Goal: Information Seeking & Learning: Learn about a topic

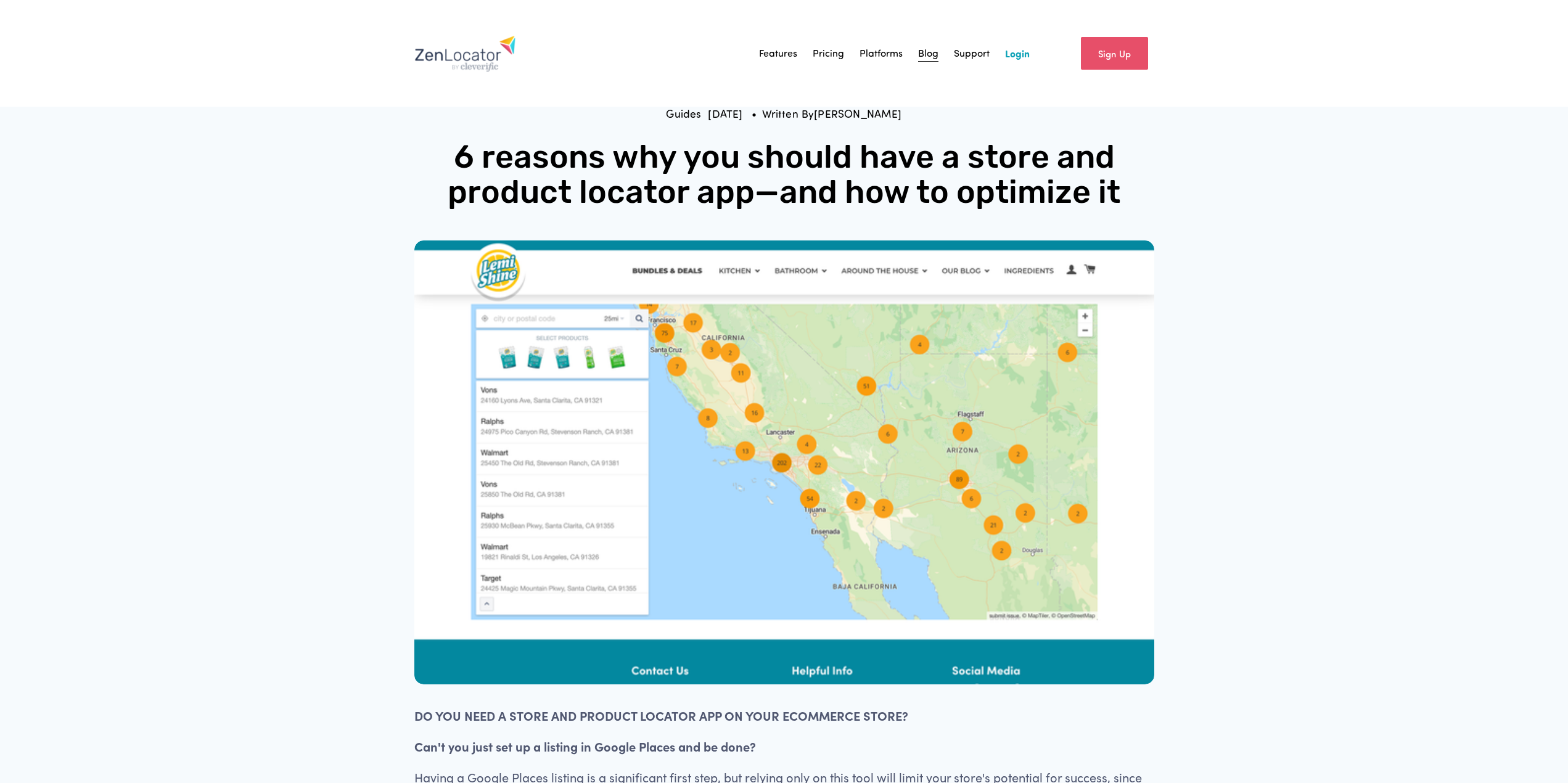
scroll to position [2714, 0]
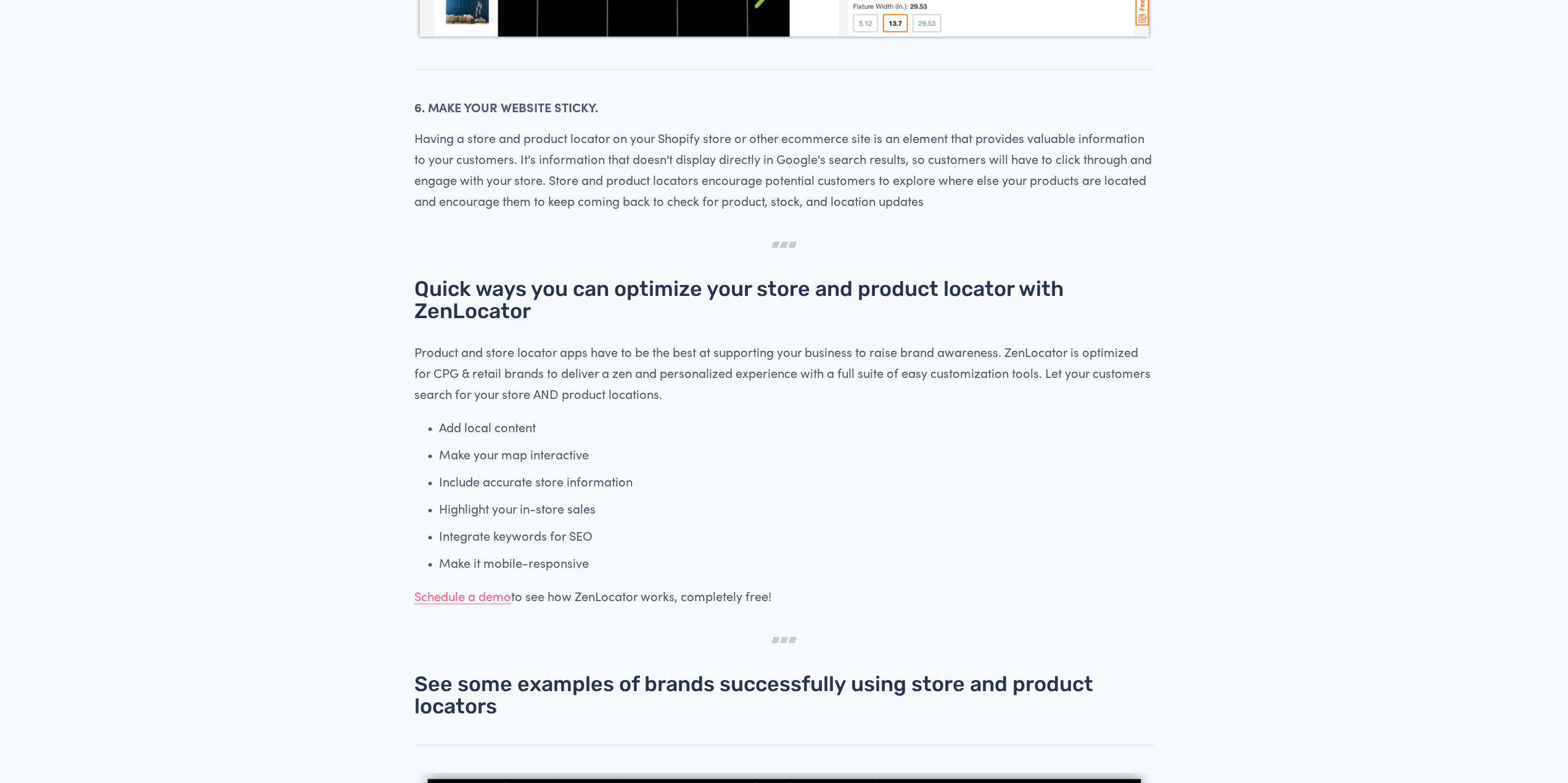
click at [1095, 230] on div at bounding box center [784, 245] width 761 height 46
click at [1160, 246] on div at bounding box center [784, 245] width 761 height 46
click at [955, 247] on div at bounding box center [784, 245] width 739 height 24
click at [1187, 265] on article "6 reasons why you should have a store and product locator app—and how to optimi…" at bounding box center [784, 194] width 1568 height 5692
drag, startPoint x: 903, startPoint y: 276, endPoint x: 1142, endPoint y: 278, distance: 239.0
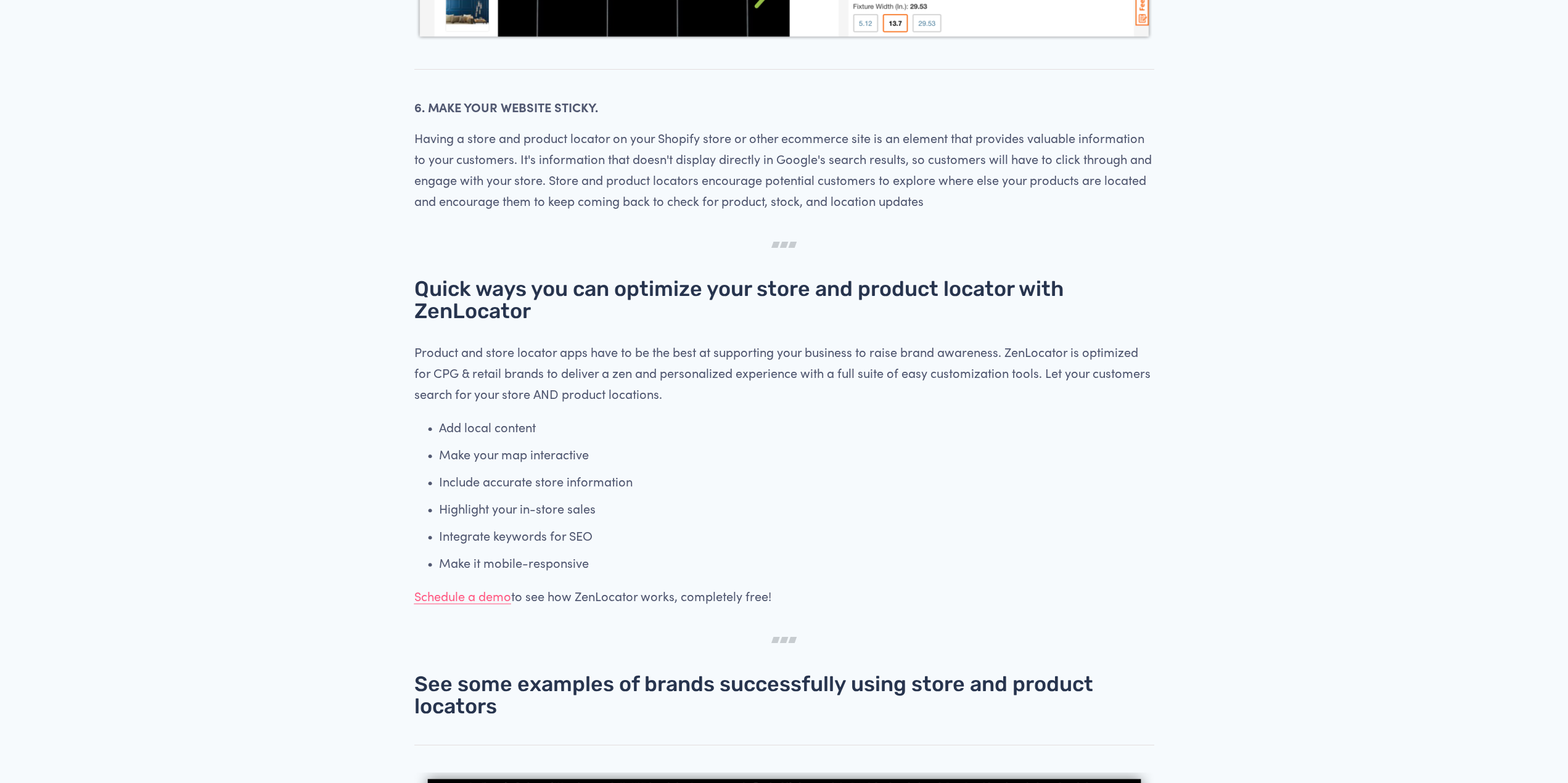
click at [907, 276] on div "Quick ways you can optimize your store and product locator with ZenLocator Prod…" at bounding box center [784, 442] width 761 height 349
click at [1150, 276] on div "Quick ways you can optimize your store and product locator with ZenLocator Prod…" at bounding box center [784, 442] width 761 height 349
drag, startPoint x: 1155, startPoint y: 271, endPoint x: 1113, endPoint y: 277, distance: 42.4
click at [1140, 274] on div "Quick ways you can optimize your store and product locator with ZenLocator Prod…" at bounding box center [784, 442] width 761 height 349
drag, startPoint x: 942, startPoint y: 281, endPoint x: 955, endPoint y: 281, distance: 13.0
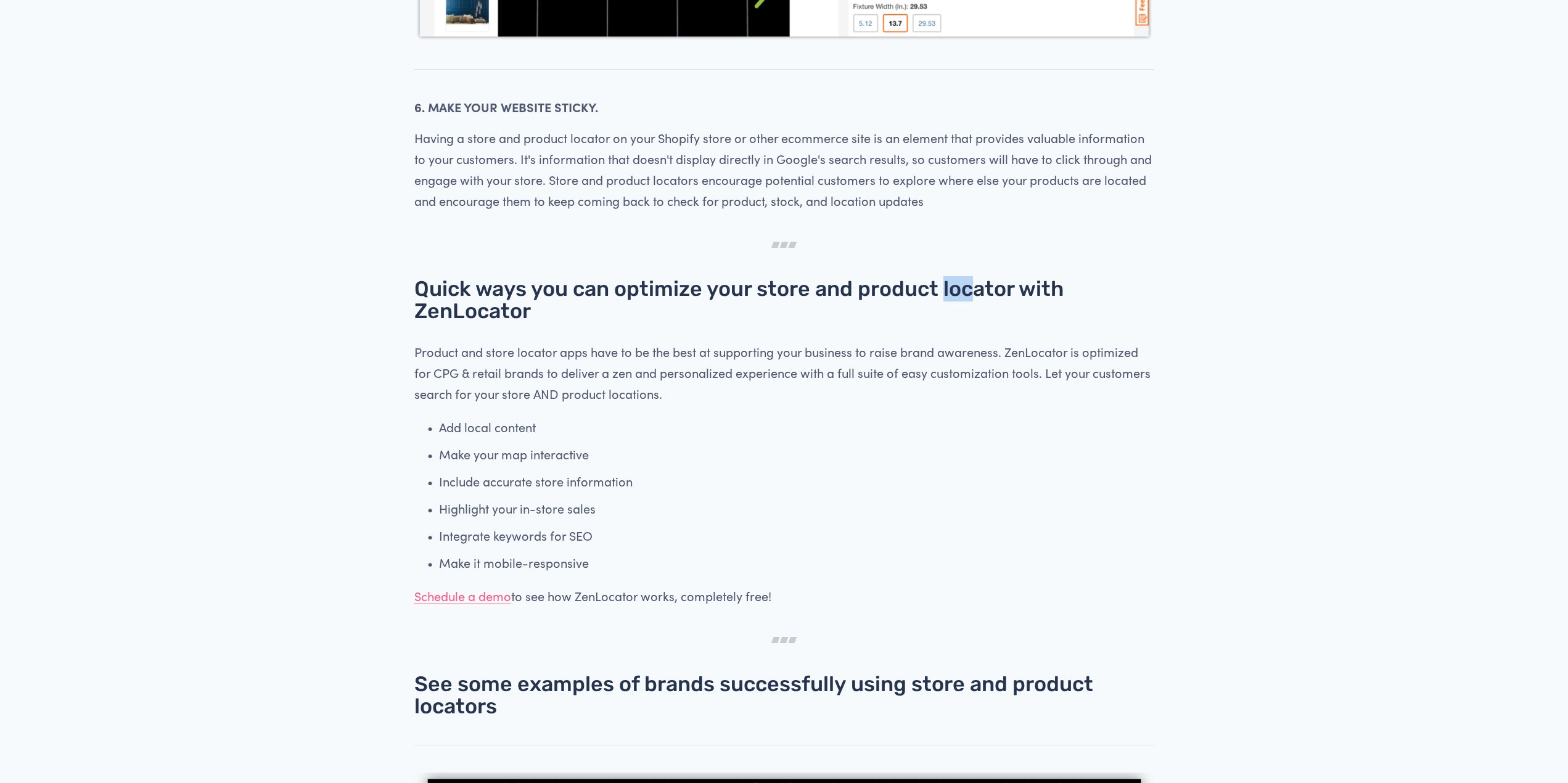
click at [946, 281] on h2 "Quick ways you can optimize your store and product locator with ZenLocator" at bounding box center [784, 299] width 739 height 44
click at [1132, 267] on div at bounding box center [784, 245] width 761 height 46
click at [913, 283] on h2 "Quick ways you can optimize your store and product locator with ZenLocator" at bounding box center [784, 299] width 739 height 44
click at [1088, 282] on h2 "Quick ways you can optimize your store and product locator with ZenLocator" at bounding box center [784, 299] width 739 height 44
click at [964, 291] on h2 "Quick ways you can optimize your store and product locator with ZenLocator" at bounding box center [784, 299] width 739 height 44
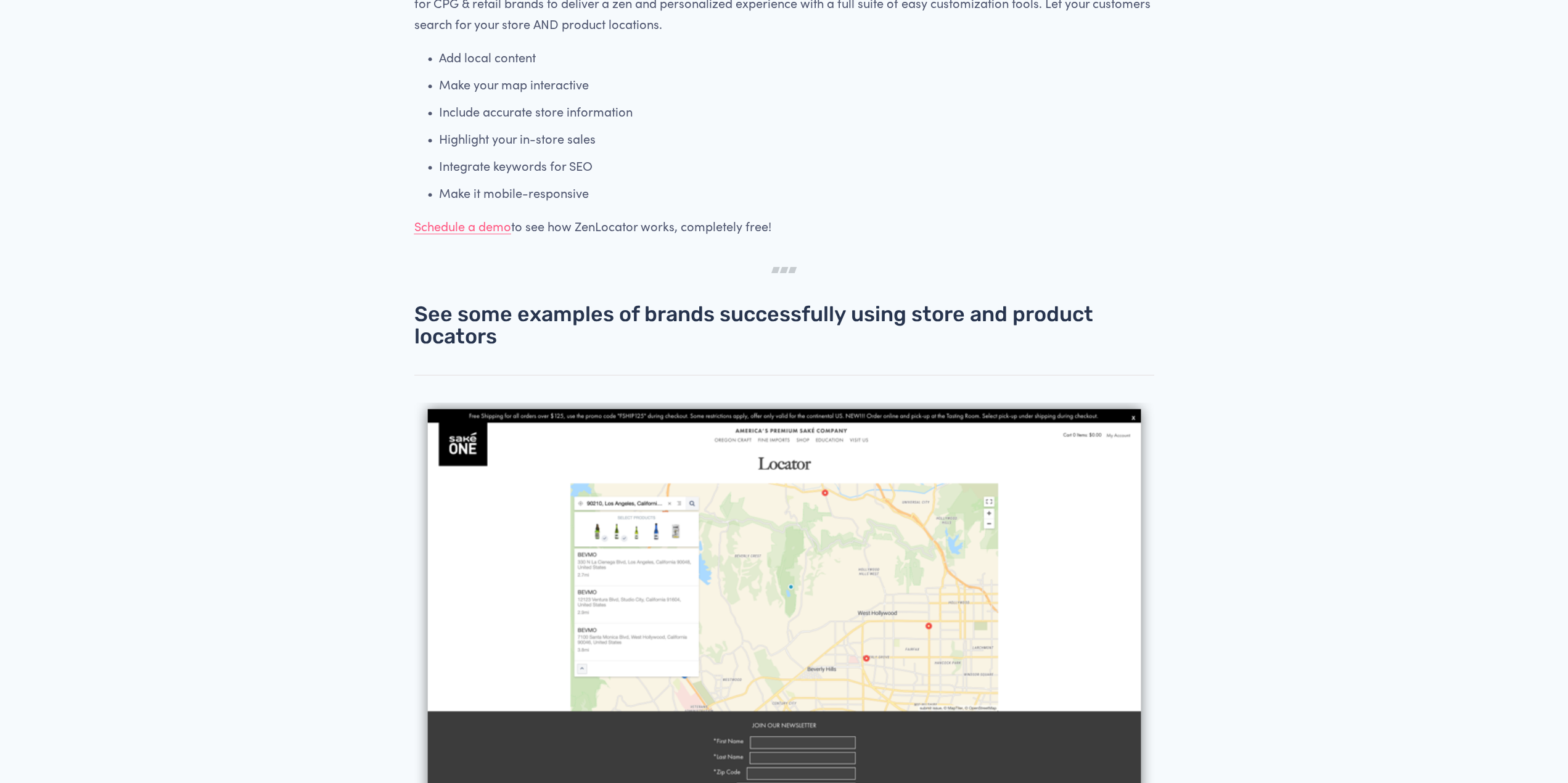
scroll to position [3146, 0]
